Goal: Entertainment & Leisure: Consume media (video, audio)

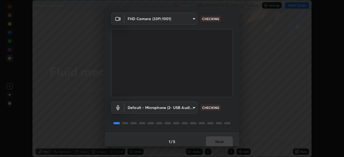
scroll to position [19, 0]
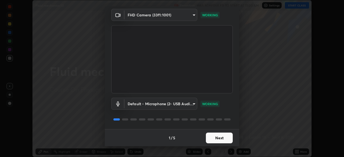
click at [223, 137] on button "Next" at bounding box center [219, 138] width 27 height 11
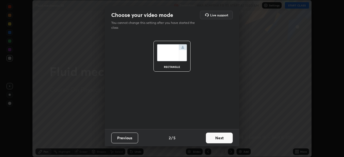
click at [225, 139] on button "Next" at bounding box center [219, 138] width 27 height 11
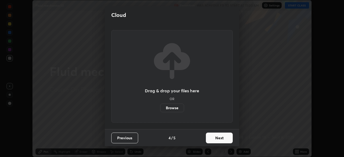
click at [231, 140] on button "Next" at bounding box center [219, 138] width 27 height 11
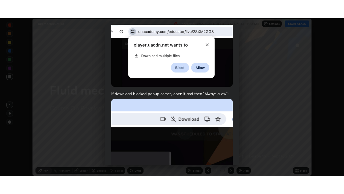
scroll to position [129, 0]
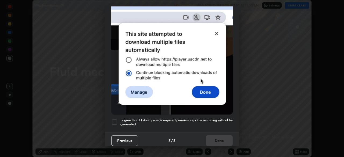
click at [220, 118] on h5 "I agree that if I don't provide required permissions, class recording will not …" at bounding box center [177, 122] width 112 height 8
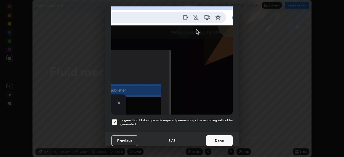
click at [220, 139] on button "Done" at bounding box center [219, 141] width 27 height 11
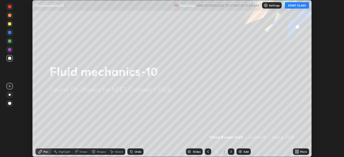
click at [297, 5] on button "START CLASS" at bounding box center [297, 5] width 24 height 6
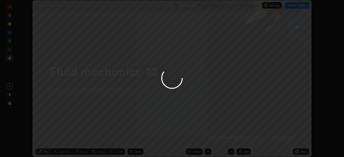
click at [299, 152] on div at bounding box center [172, 78] width 344 height 157
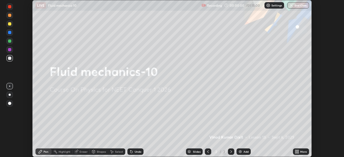
click at [298, 152] on icon at bounding box center [297, 152] width 4 height 4
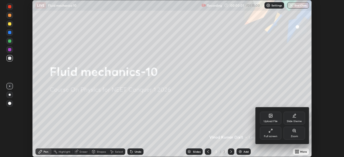
click at [276, 136] on div "Full screen" at bounding box center [270, 136] width 13 height 3
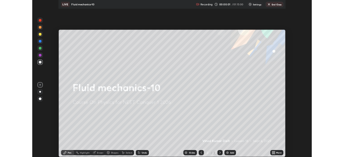
scroll to position [194, 344]
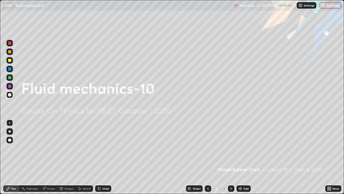
click at [245, 157] on div "Add" at bounding box center [246, 188] width 5 height 3
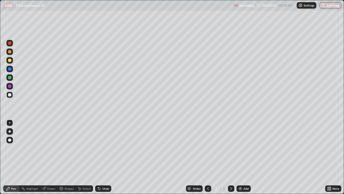
click at [12, 61] on div at bounding box center [9, 60] width 6 height 6
click at [50, 157] on div "Eraser" at bounding box center [48, 188] width 17 height 6
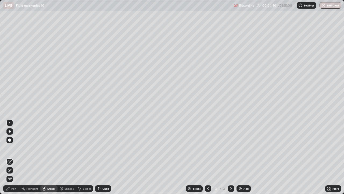
click at [12, 157] on div "Pen" at bounding box center [13, 188] width 5 height 3
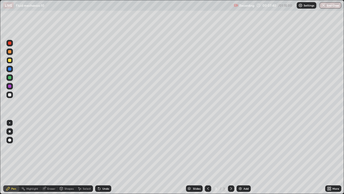
click at [53, 157] on div "Eraser" at bounding box center [51, 188] width 8 height 3
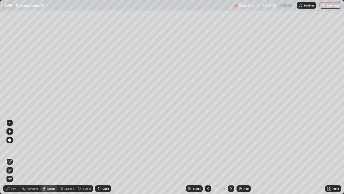
click at [22, 157] on circle at bounding box center [21, 188] width 1 height 1
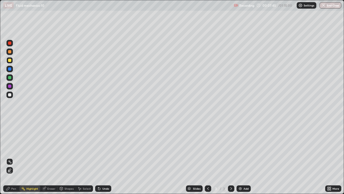
click at [15, 157] on div "Pen" at bounding box center [11, 188] width 16 height 6
click at [246, 157] on div "Add" at bounding box center [246, 188] width 5 height 3
click at [247, 157] on div "Add" at bounding box center [246, 188] width 5 height 3
click at [245, 157] on div "Add" at bounding box center [246, 188] width 5 height 3
click at [49, 157] on div "Eraser" at bounding box center [51, 188] width 8 height 3
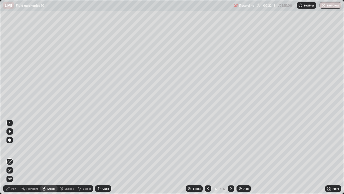
click at [14, 157] on div "Pen" at bounding box center [13, 188] width 5 height 3
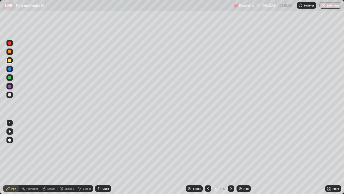
click at [51, 157] on div "Eraser" at bounding box center [51, 188] width 8 height 3
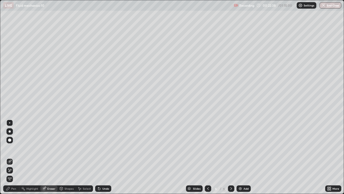
click at [16, 157] on div "Pen" at bounding box center [11, 188] width 16 height 6
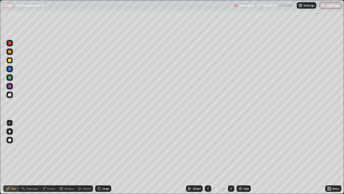
click at [240, 157] on img at bounding box center [240, 188] width 4 height 4
click at [49, 157] on div "Eraser" at bounding box center [51, 188] width 8 height 3
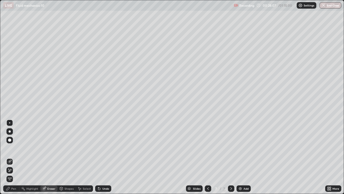
click at [12, 157] on div "Pen" at bounding box center [13, 188] width 5 height 3
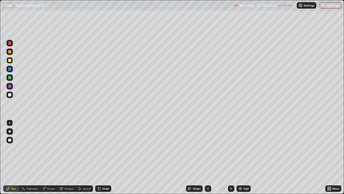
click at [52, 157] on div "Eraser" at bounding box center [51, 188] width 8 height 3
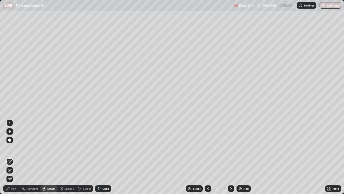
click at [15, 157] on div "Pen" at bounding box center [13, 188] width 5 height 3
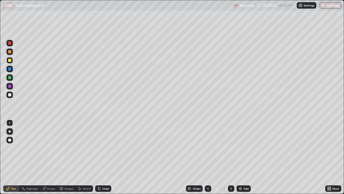
click at [52, 157] on div "Eraser" at bounding box center [51, 188] width 8 height 3
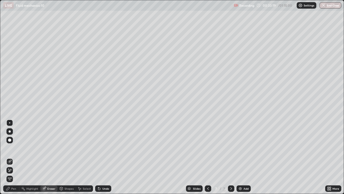
click at [16, 157] on div "Pen" at bounding box center [13, 188] width 5 height 3
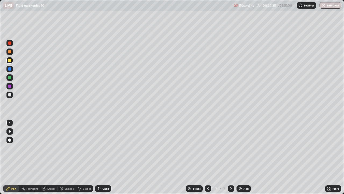
click at [245, 157] on div "Add" at bounding box center [246, 188] width 5 height 3
click at [53, 157] on div "Eraser" at bounding box center [51, 188] width 8 height 3
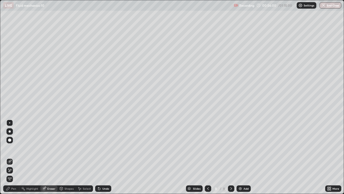
click at [17, 157] on div "Pen" at bounding box center [11, 188] width 16 height 6
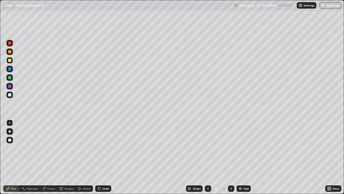
click at [244, 157] on div "Add" at bounding box center [246, 188] width 5 height 3
click at [70, 157] on div "Shapes" at bounding box center [69, 188] width 9 height 3
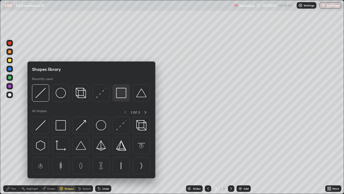
click at [122, 96] on img at bounding box center [121, 93] width 10 height 10
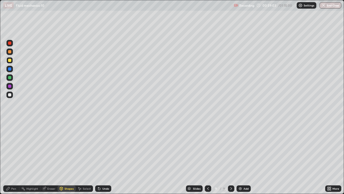
click at [12, 157] on div "Pen" at bounding box center [13, 188] width 5 height 3
click at [11, 79] on div at bounding box center [9, 77] width 3 height 3
click at [50, 157] on div "Eraser" at bounding box center [48, 188] width 17 height 6
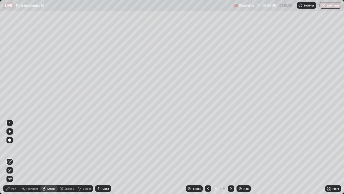
click at [15, 157] on div "Pen" at bounding box center [13, 188] width 5 height 3
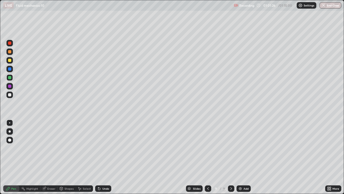
click at [209, 157] on icon at bounding box center [208, 188] width 4 height 4
click at [231, 157] on icon at bounding box center [231, 188] width 4 height 4
click at [248, 157] on div "Add" at bounding box center [246, 188] width 5 height 3
click at [68, 157] on div "Shapes" at bounding box center [69, 188] width 9 height 3
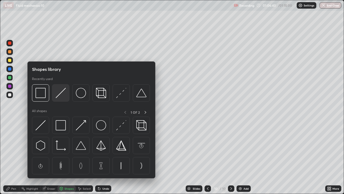
click at [64, 96] on img at bounding box center [61, 93] width 10 height 10
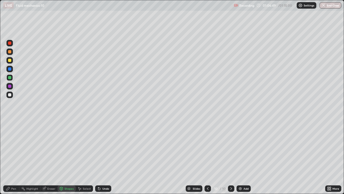
click at [52, 157] on div "Eraser" at bounding box center [51, 188] width 8 height 3
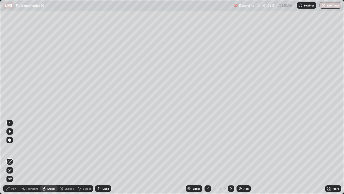
click at [16, 157] on div "Pen" at bounding box center [13, 188] width 5 height 3
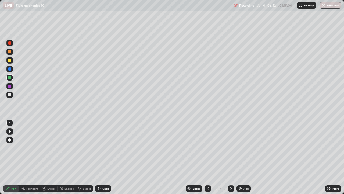
click at [10, 95] on div at bounding box center [9, 94] width 3 height 3
click at [67, 157] on div "Shapes" at bounding box center [69, 188] width 9 height 3
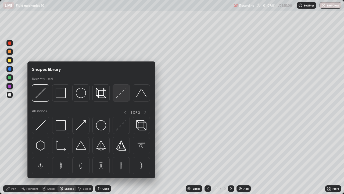
click at [121, 96] on img at bounding box center [121, 93] width 10 height 10
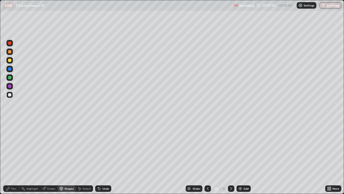
click at [14, 157] on div "Pen" at bounding box center [13, 188] width 5 height 3
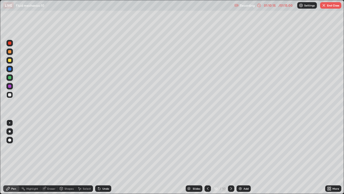
click at [10, 61] on div at bounding box center [9, 60] width 3 height 3
click at [334, 6] on button "End Class" at bounding box center [330, 5] width 21 height 6
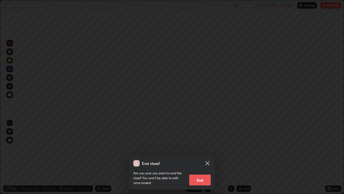
click at [203, 157] on button "End" at bounding box center [200, 179] width 22 height 11
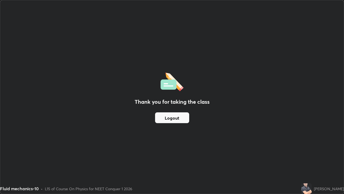
click at [172, 118] on button "Logout" at bounding box center [172, 117] width 34 height 11
click at [168, 117] on button "Logout" at bounding box center [172, 117] width 34 height 11
click at [168, 119] on button "Logout" at bounding box center [172, 117] width 34 height 11
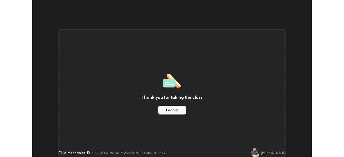
scroll to position [26748, 26561]
